Goal: Information Seeking & Learning: Find contact information

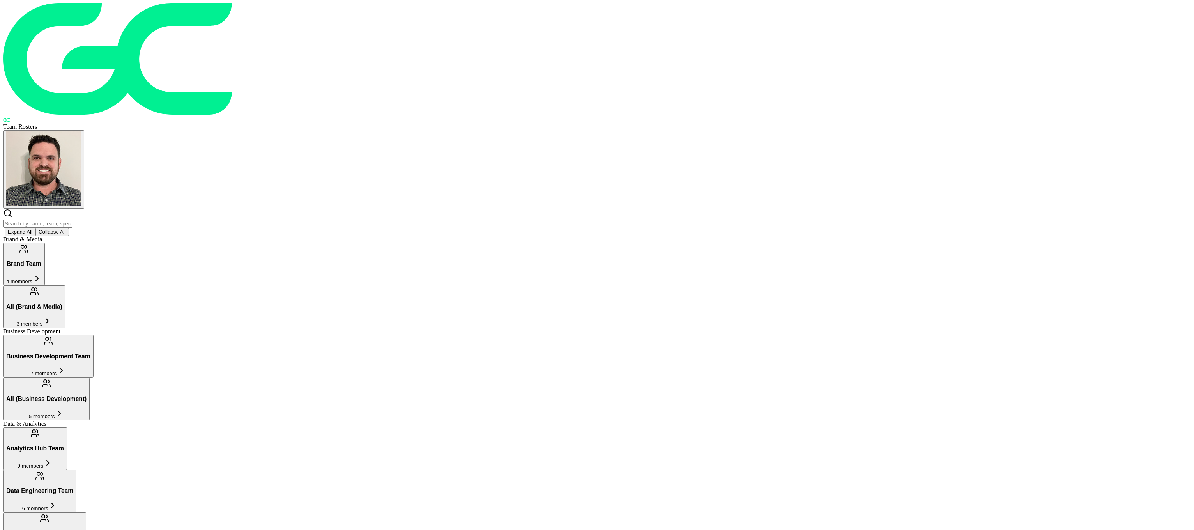
click at [32, 278] on span "4 members" at bounding box center [19, 281] width 26 height 6
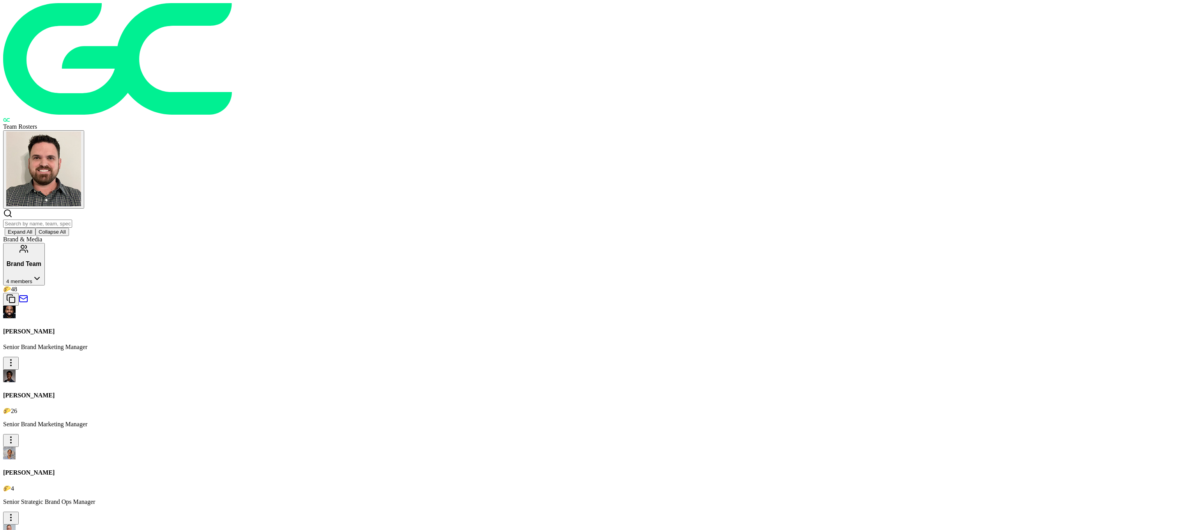
click at [45, 243] on button "Brand Team 4 members" at bounding box center [24, 264] width 42 height 42
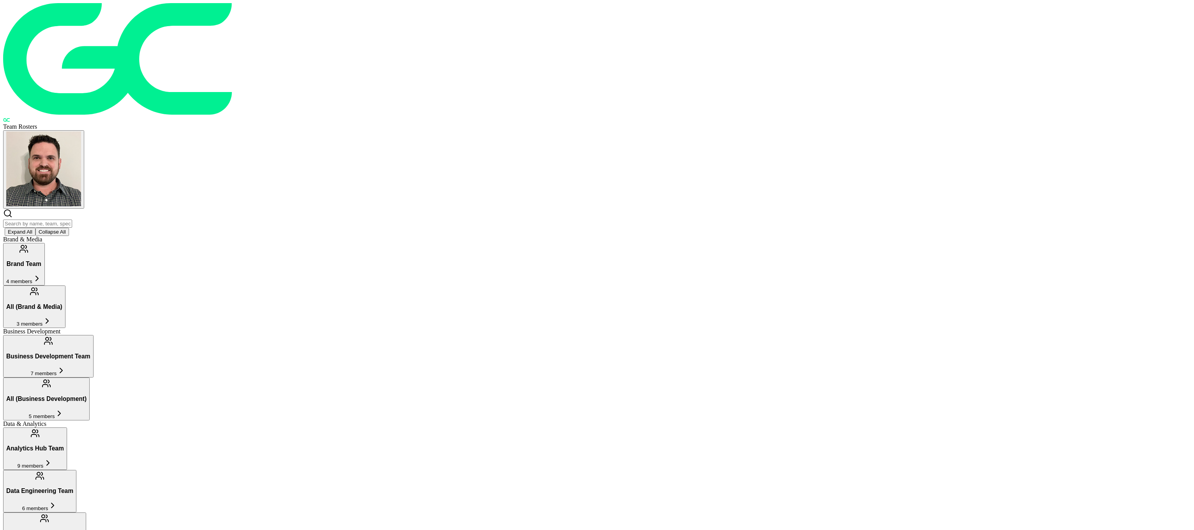
click at [90, 353] on h3 "Business Development Team" at bounding box center [48, 356] width 84 height 7
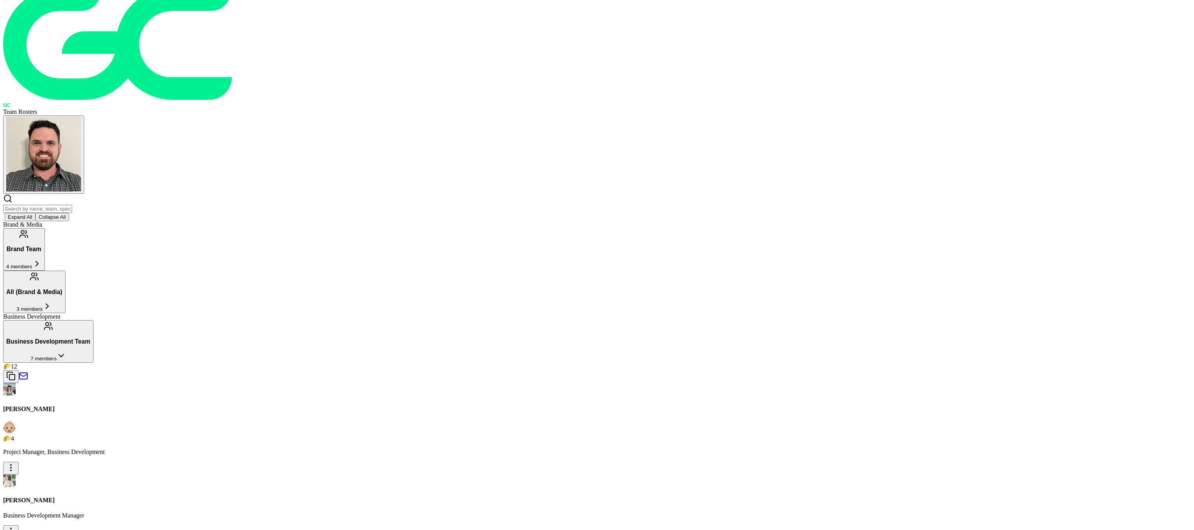
scroll to position [23, 0]
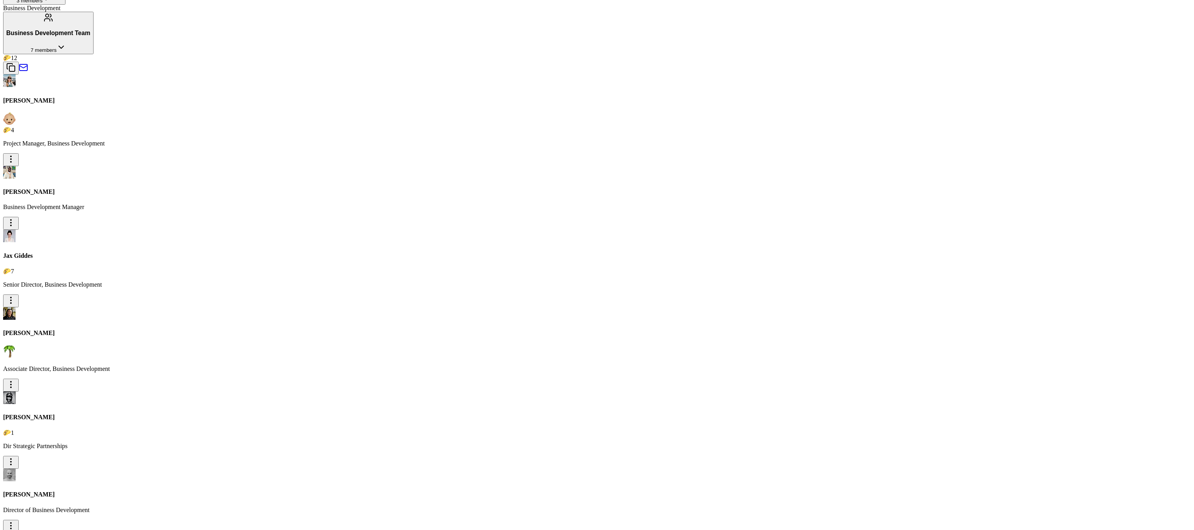
scroll to position [328, 0]
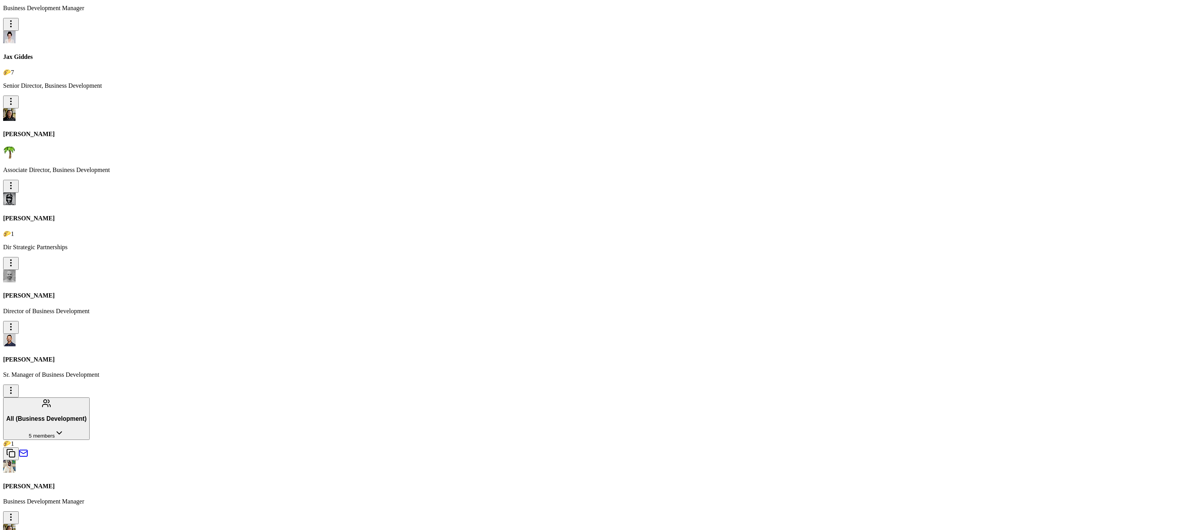
scroll to position [527, 0]
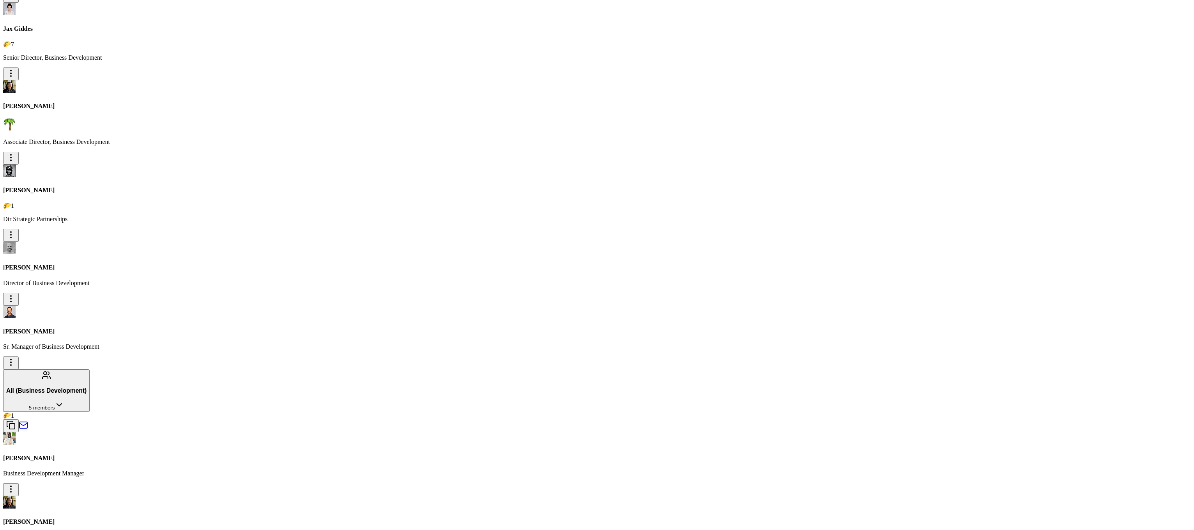
scroll to position [625, 0]
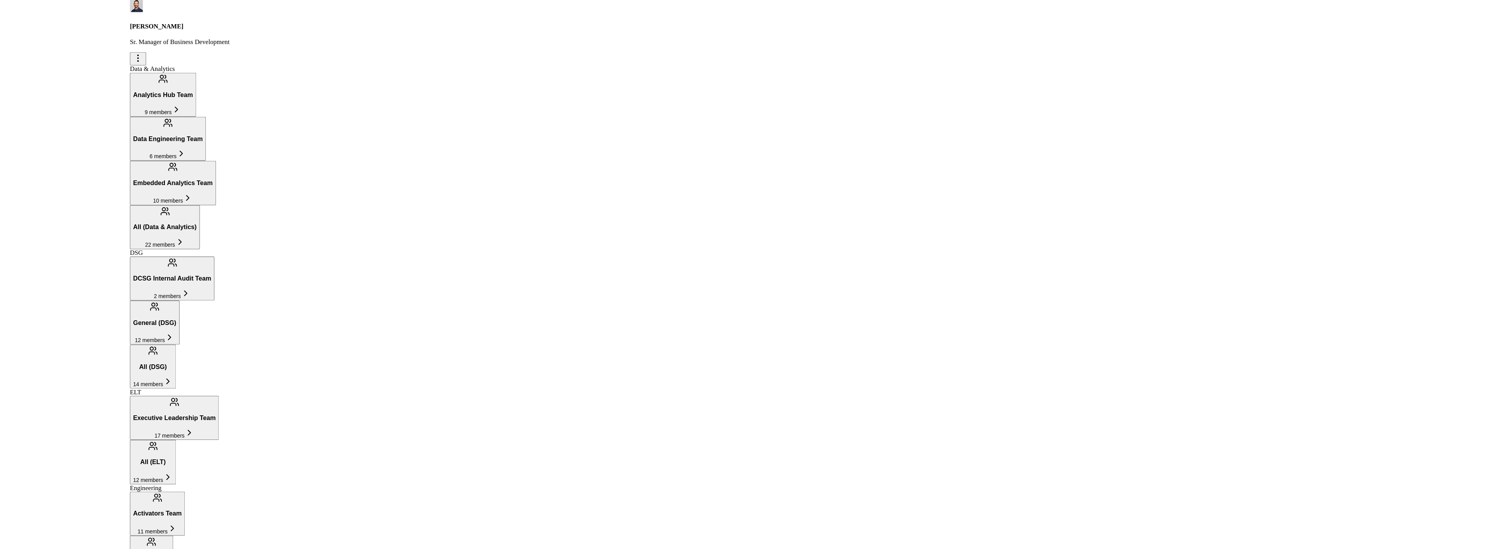
scroll to position [1262, 0]
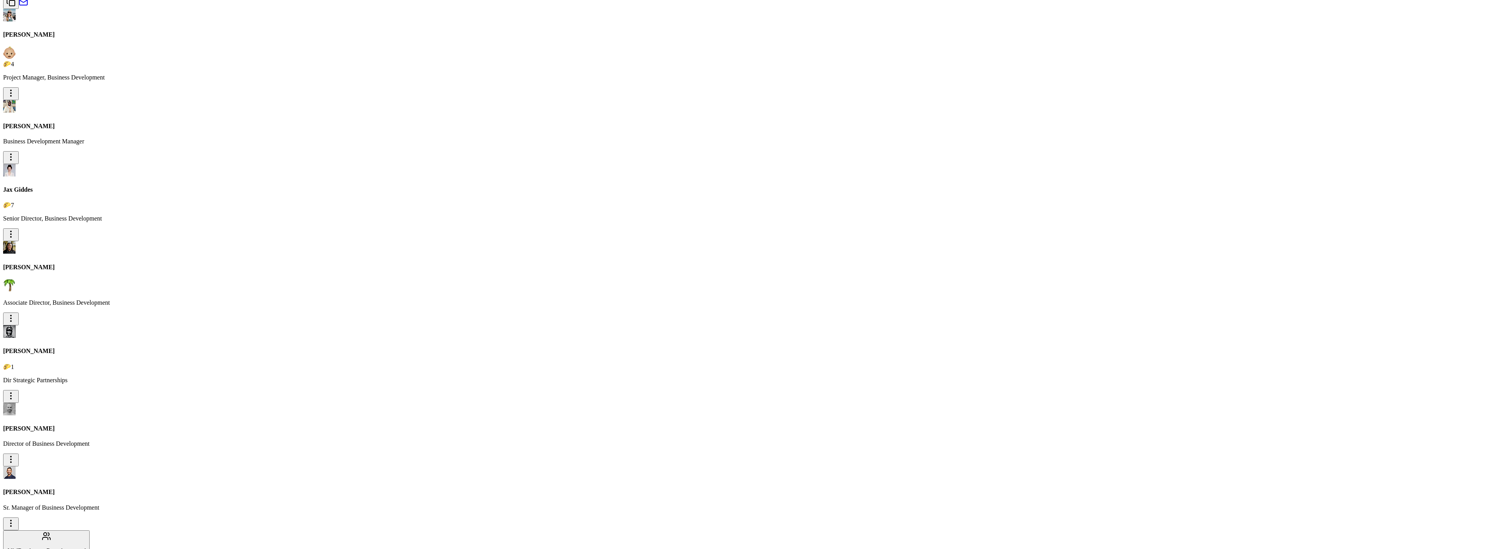
scroll to position [552, 0]
